Goal: Transaction & Acquisition: Purchase product/service

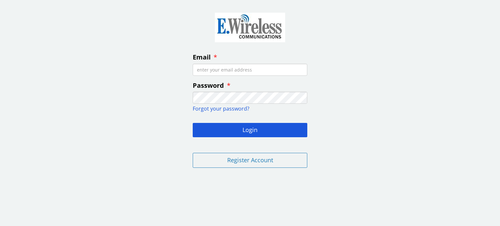
click at [258, 69] on input "Email" at bounding box center [250, 70] width 115 height 12
type input "[EMAIL_ADDRESS][DOMAIN_NAME]"
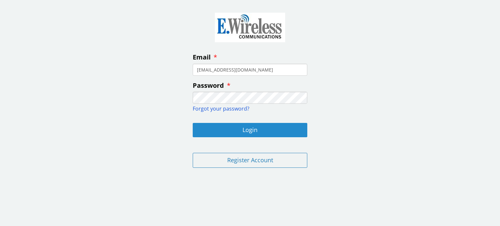
click at [247, 127] on button "Login" at bounding box center [250, 130] width 115 height 14
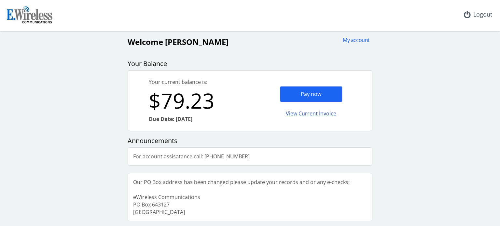
click at [314, 113] on div "View Current Invoice" at bounding box center [311, 113] width 62 height 15
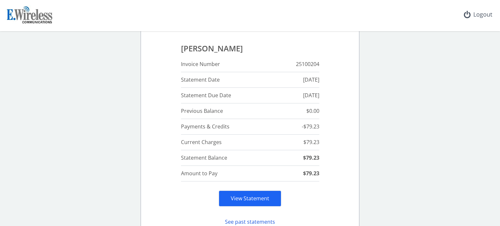
scroll to position [33, 0]
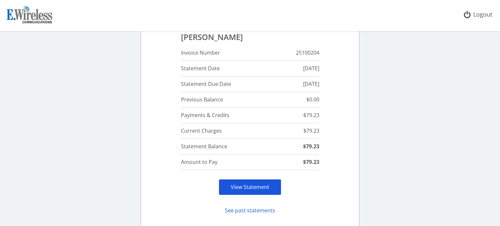
click at [245, 184] on link "View Statement" at bounding box center [250, 186] width 38 height 7
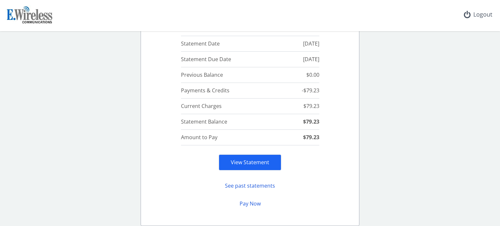
scroll to position [65, 0]
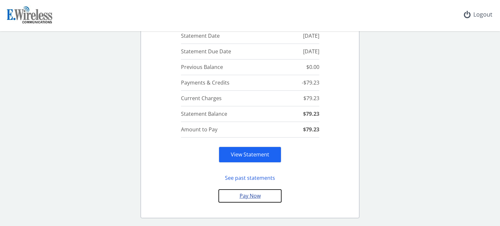
click at [248, 195] on button "Pay Now" at bounding box center [250, 196] width 62 height 13
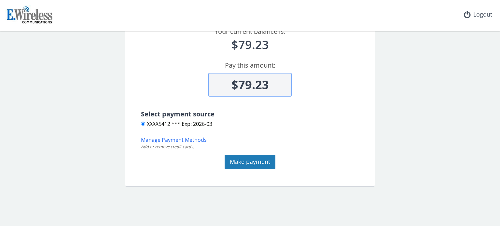
scroll to position [46, 0]
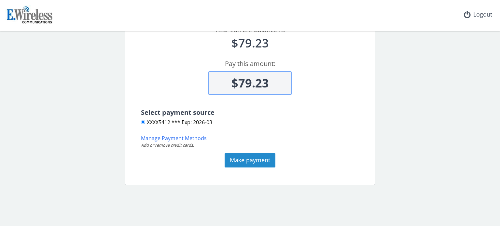
click at [249, 157] on button "Make payment" at bounding box center [249, 160] width 51 height 14
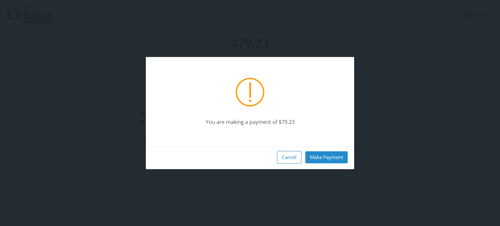
click at [331, 156] on button "Make Payment" at bounding box center [326, 157] width 42 height 12
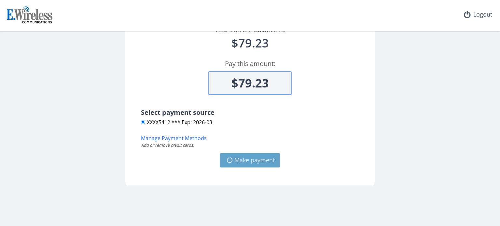
type input "$0"
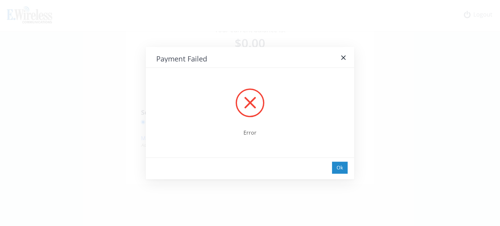
click at [338, 166] on div "Ok" at bounding box center [340, 168] width 16 height 12
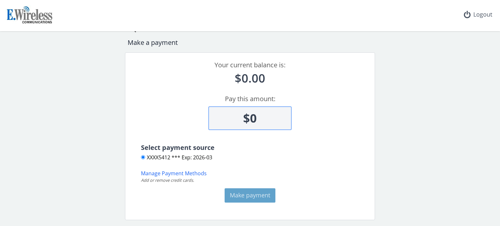
scroll to position [0, 0]
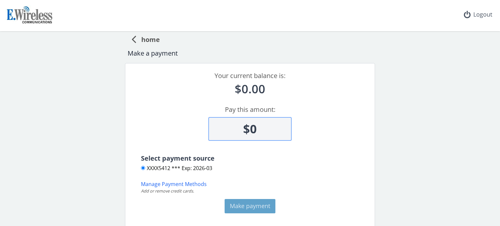
click at [149, 40] on span "home" at bounding box center [148, 39] width 24 height 12
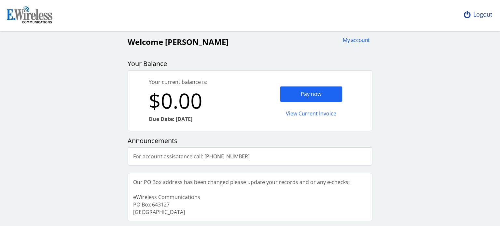
click at [483, 16] on div "Logout" at bounding box center [477, 14] width 39 height 29
